Goal: Information Seeking & Learning: Learn about a topic

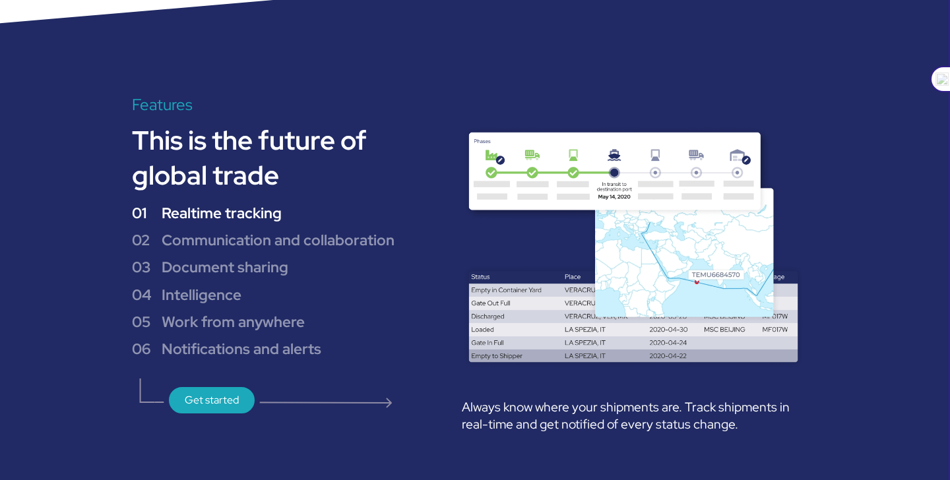
scroll to position [1413, 0]
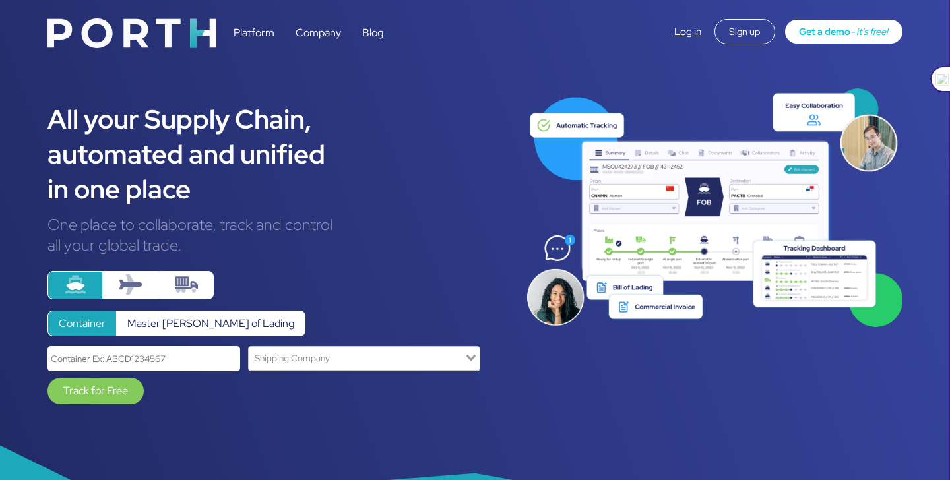
click at [173, 288] on label at bounding box center [185, 285] width 55 height 28
click at [0, 0] on input "radio" at bounding box center [0, 0] width 0 height 0
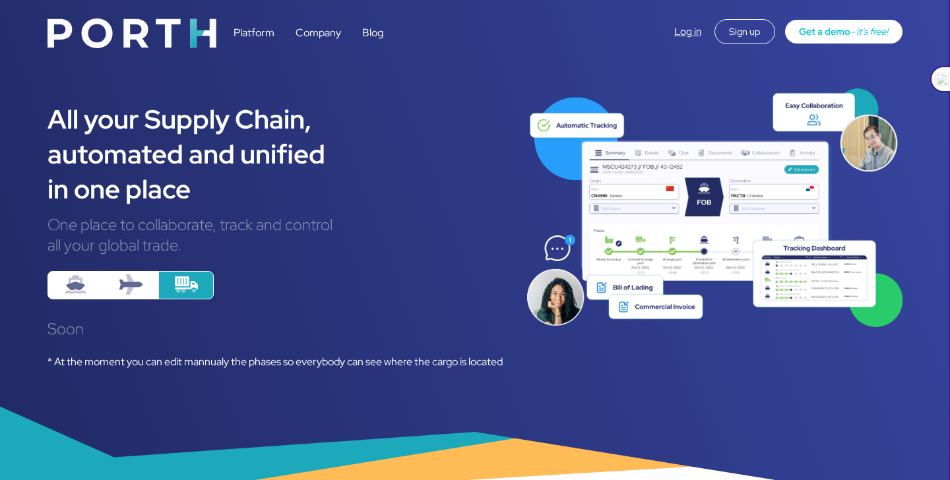
click at [150, 287] on label at bounding box center [130, 285] width 55 height 28
click at [0, 0] on input "radio" at bounding box center [0, 0] width 0 height 0
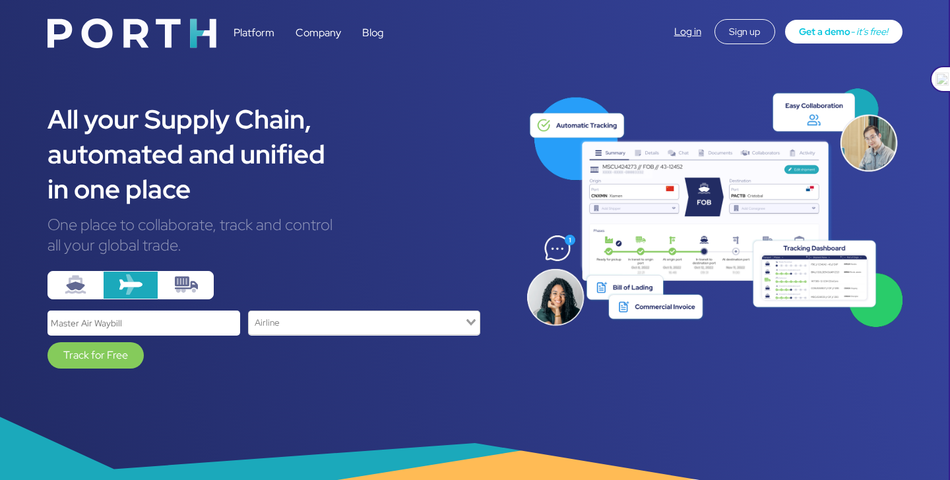
click at [92, 280] on label at bounding box center [74, 285] width 55 height 28
click at [0, 0] on input "radio" at bounding box center [0, 0] width 0 height 0
